Goal: Find contact information: Find contact information

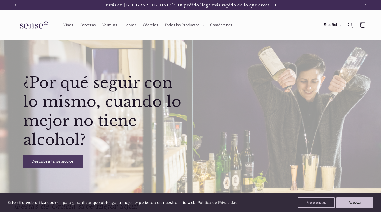
click at [335, 25] on span "Español" at bounding box center [330, 25] width 13 height 6
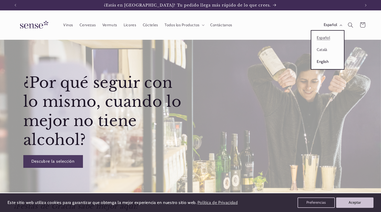
click at [320, 62] on link "English" at bounding box center [327, 62] width 33 height 12
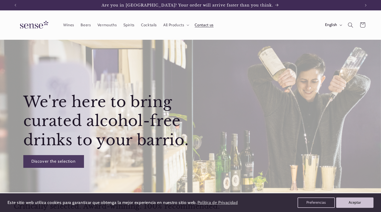
click at [207, 25] on span "Contact us" at bounding box center [204, 25] width 19 height 5
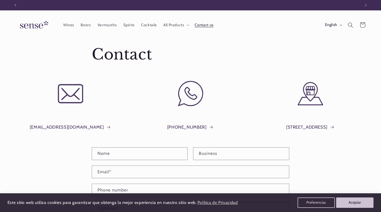
scroll to position [0, 345]
click at [30, 25] on img at bounding box center [33, 25] width 39 height 15
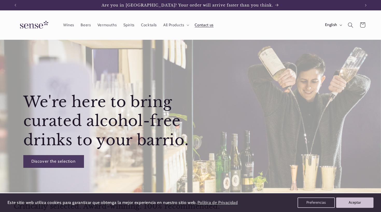
click at [201, 24] on span "Contact us" at bounding box center [204, 25] width 19 height 5
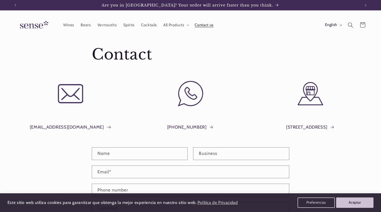
click at [79, 126] on link "[EMAIL_ADDRESS][DOMAIN_NAME]" at bounding box center [70, 127] width 81 height 8
drag, startPoint x: 117, startPoint y: 126, endPoint x: 31, endPoint y: 124, distance: 86.3
click at [31, 124] on div "[EMAIL_ADDRESS][DOMAIN_NAME]" at bounding box center [71, 124] width 114 height 25
copy link "[EMAIL_ADDRESS][DOMAIN_NAME]"
